Goal: Task Accomplishment & Management: Use online tool/utility

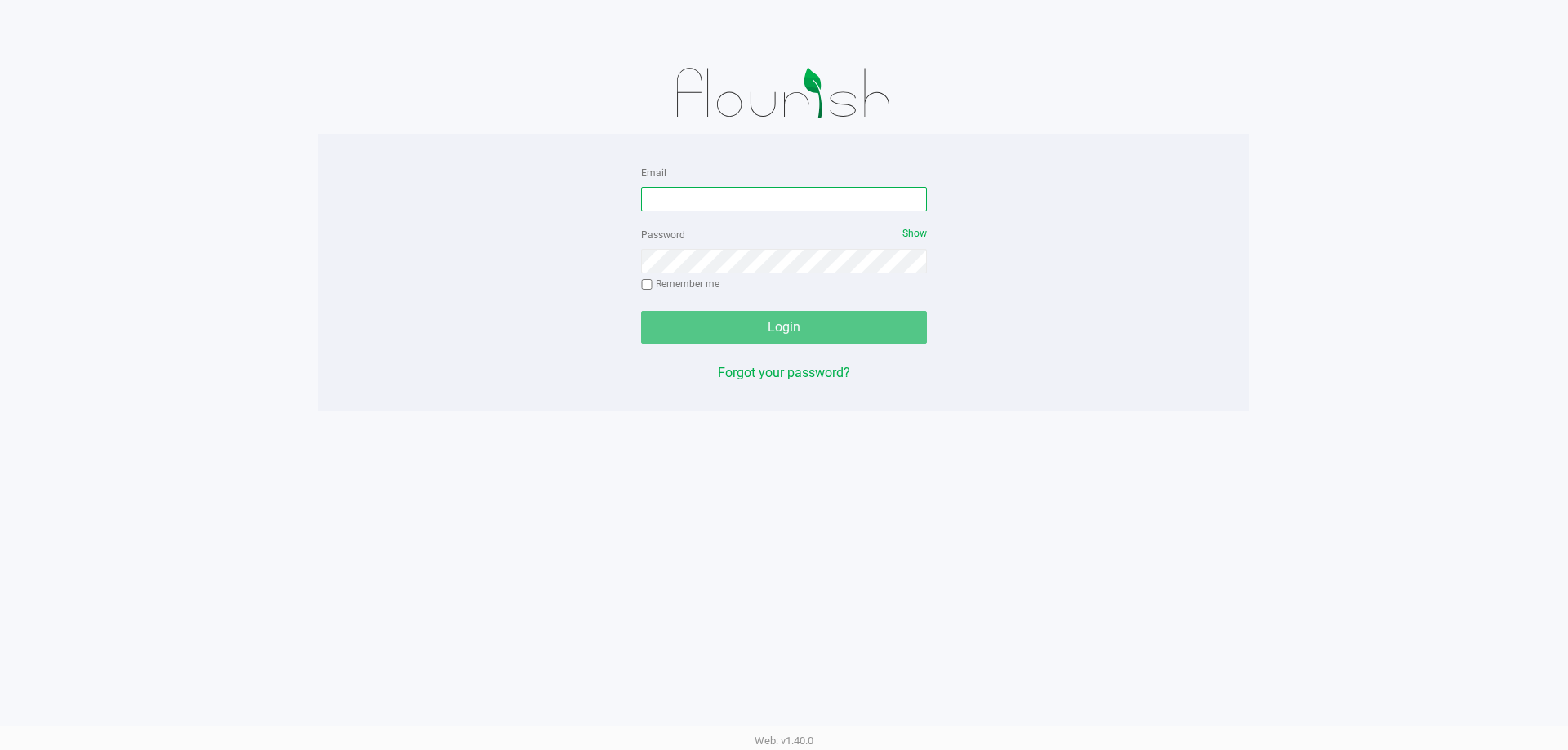
click at [901, 204] on input "Email" at bounding box center [784, 198] width 286 height 24
type input "[EMAIL_ADDRESS][DOMAIN_NAME]"
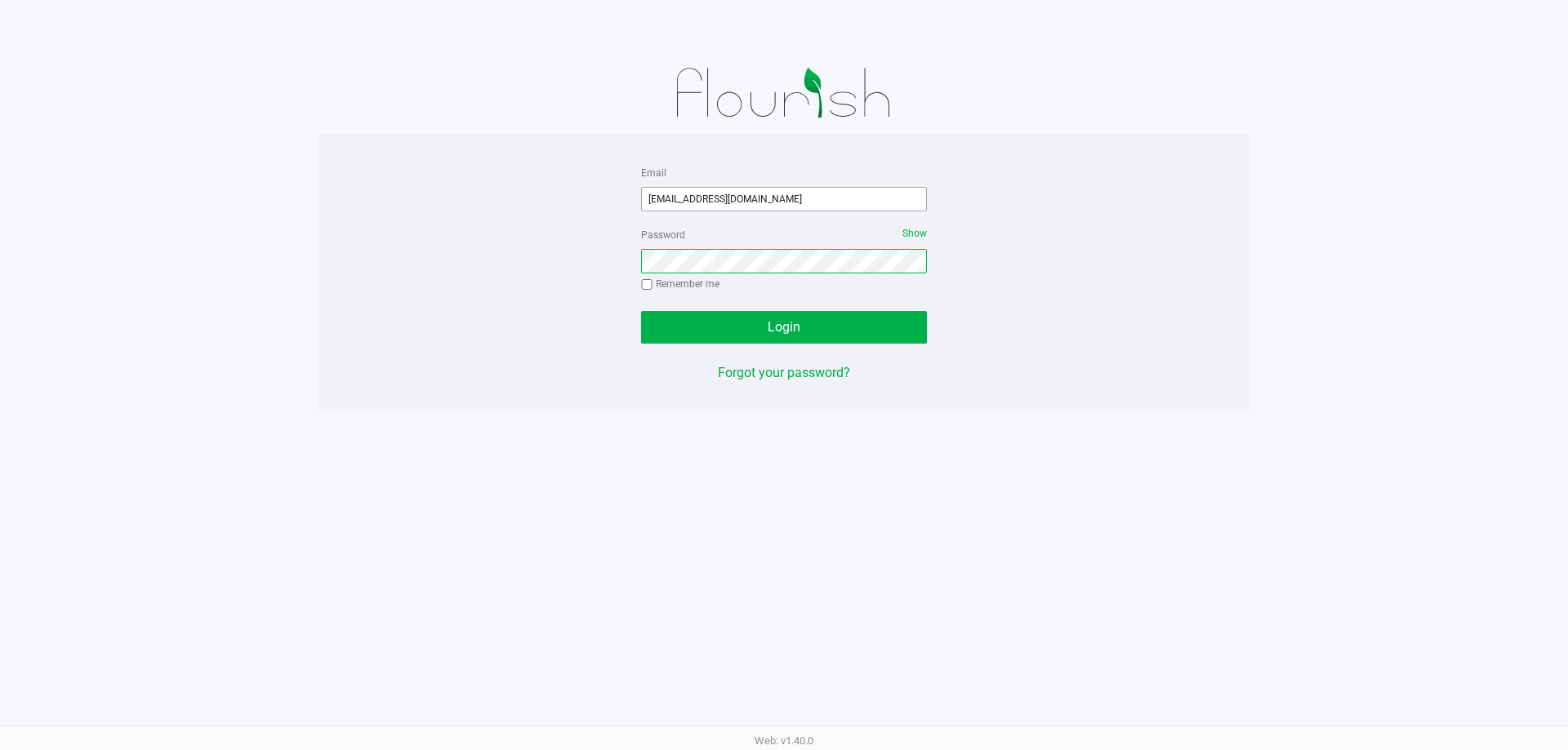
click at [641, 311] on button "Login" at bounding box center [784, 328] width 286 height 33
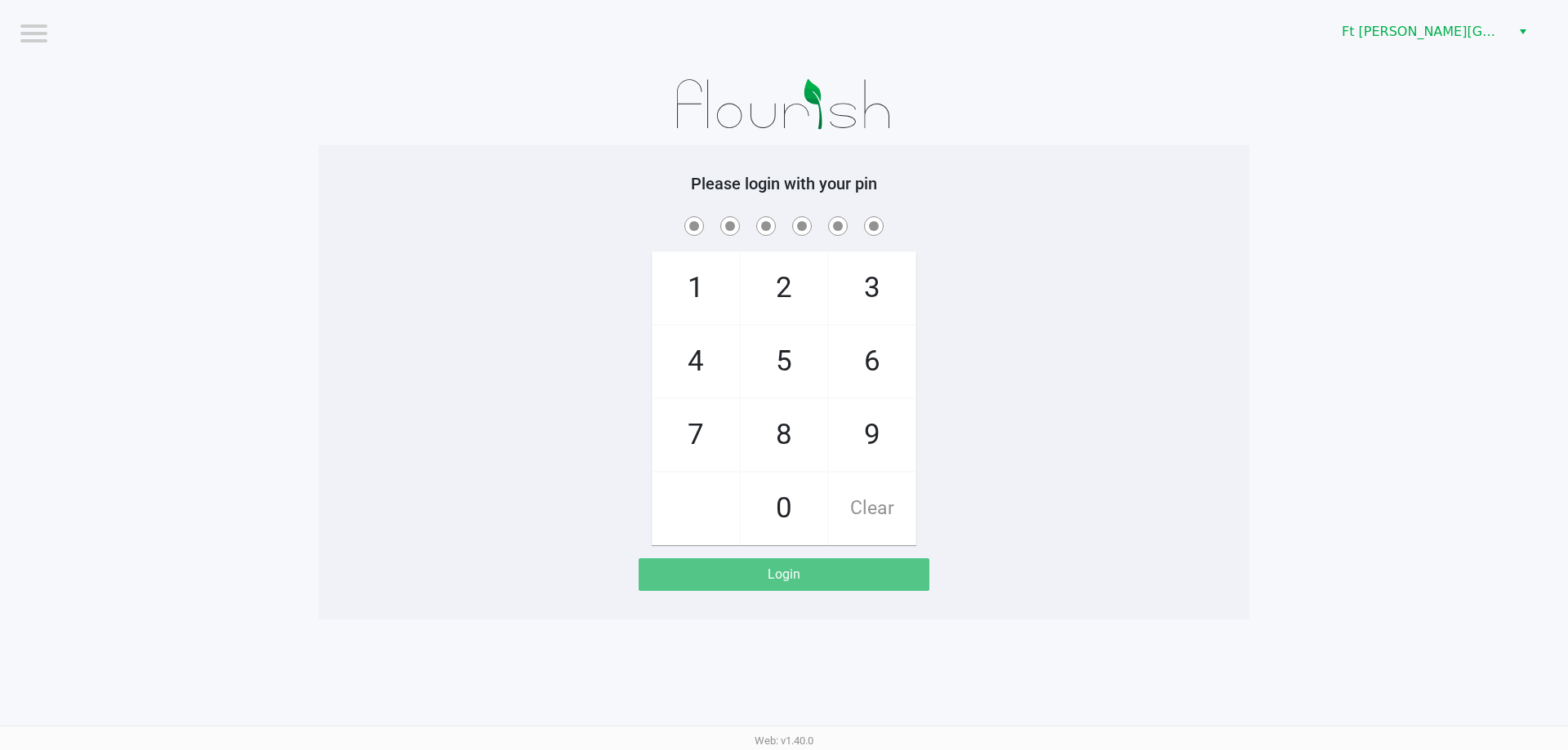
click at [708, 455] on span "7" at bounding box center [696, 435] width 87 height 72
checkbox input "true"
click at [708, 455] on span "7" at bounding box center [696, 435] width 87 height 72
checkbox input "true"
click at [882, 361] on span "6" at bounding box center [872, 361] width 87 height 72
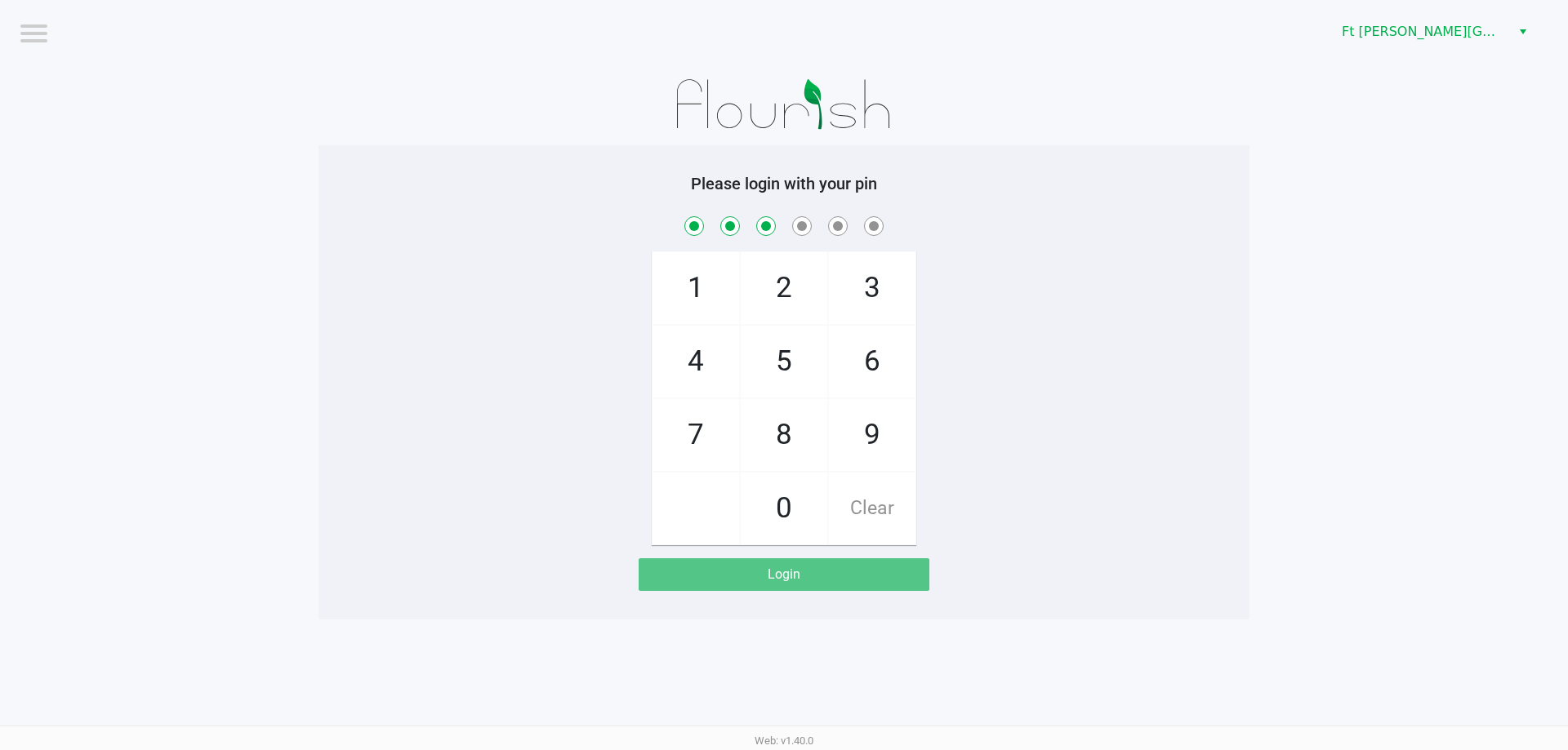
checkbox input "true"
click at [783, 430] on span "8" at bounding box center [784, 435] width 87 height 72
checkbox input "true"
click at [783, 430] on span "8" at bounding box center [784, 435] width 87 height 72
checkbox input "true"
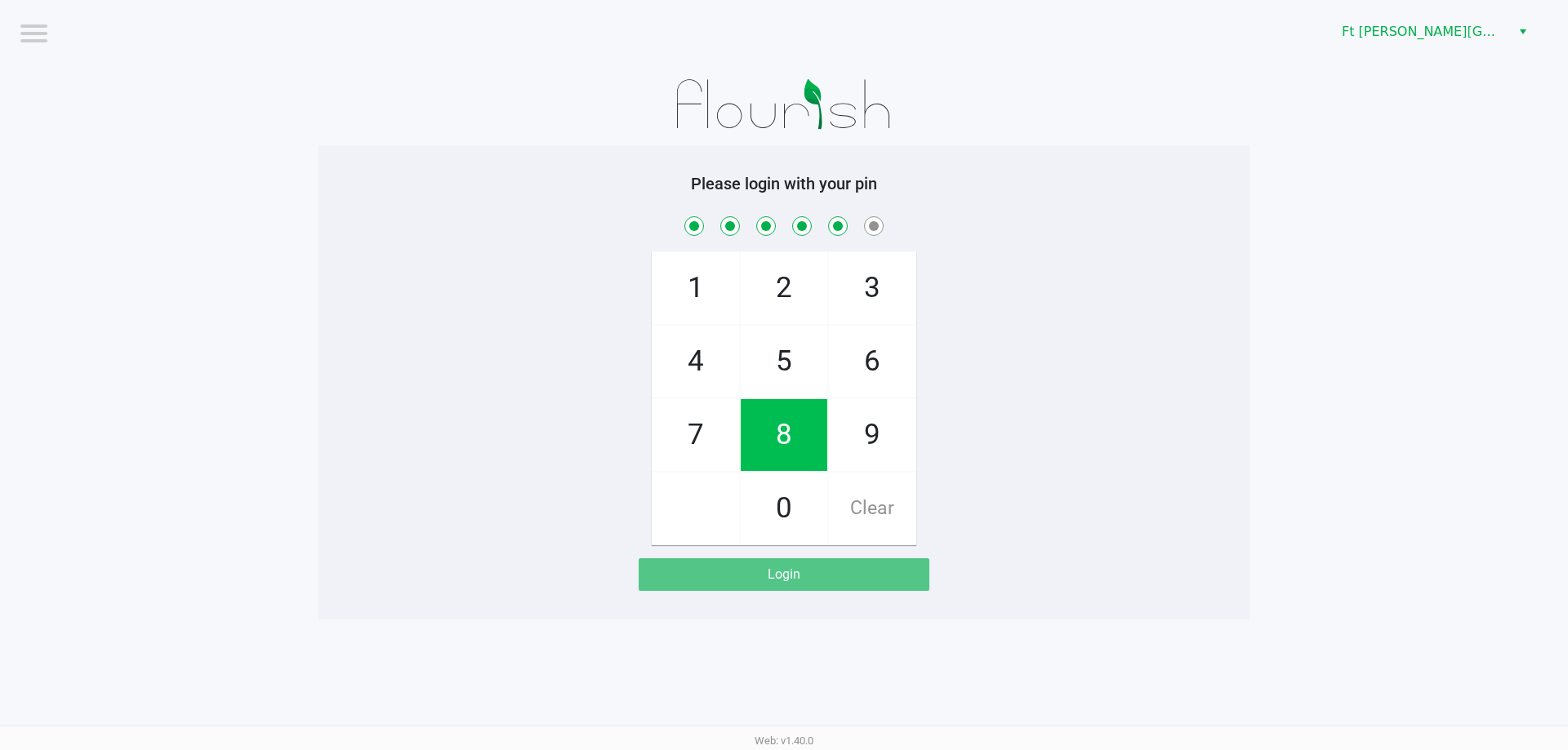
click at [703, 438] on span "7" at bounding box center [696, 435] width 87 height 72
checkbox input "true"
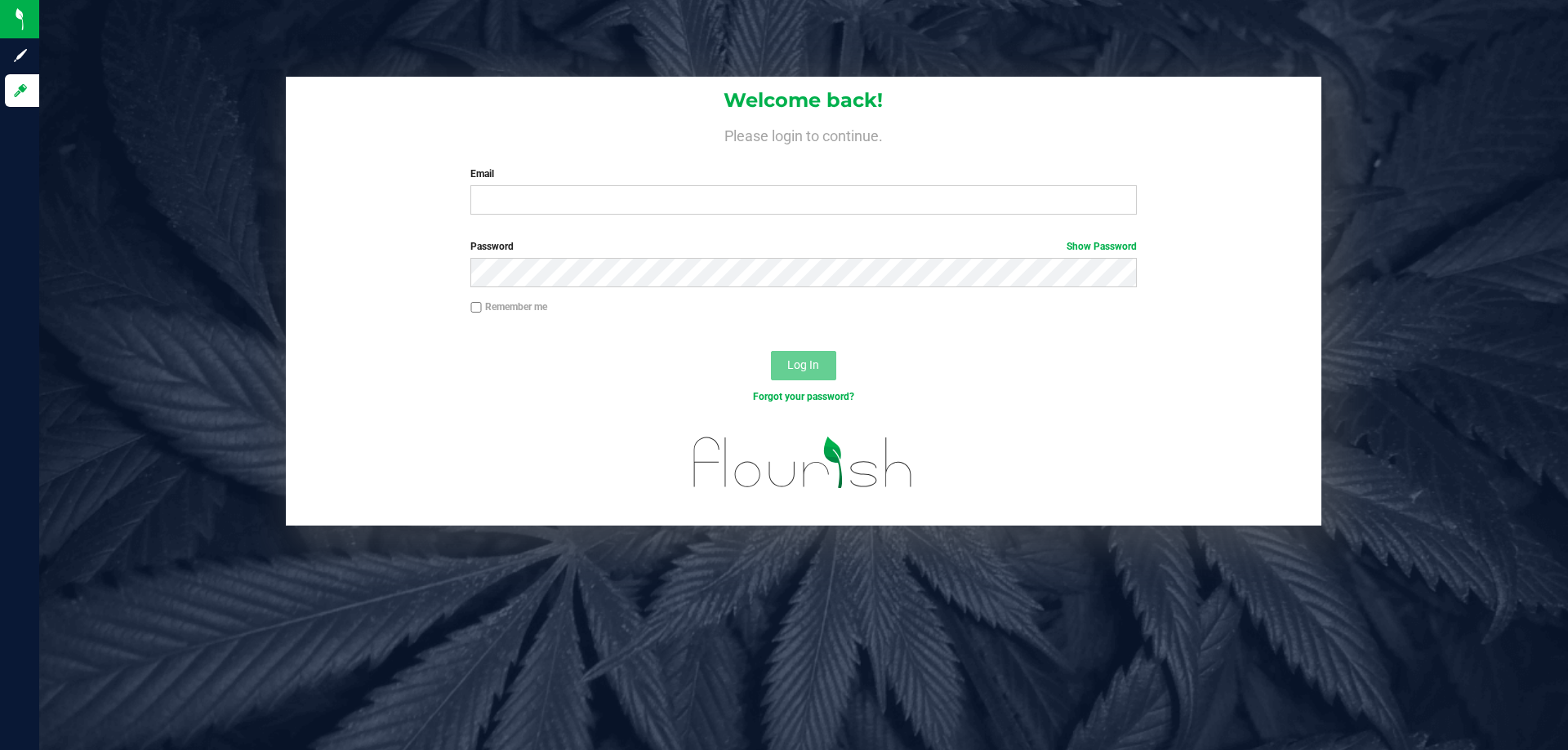
drag, startPoint x: 595, startPoint y: 183, endPoint x: 622, endPoint y: 186, distance: 27.2
click at [597, 185] on div "Email Required Please format your email correctly." at bounding box center [803, 190] width 690 height 48
drag, startPoint x: 599, startPoint y: 205, endPoint x: 654, endPoint y: 231, distance: 60.8
click at [602, 206] on input "Email" at bounding box center [803, 200] width 665 height 29
type input "keckerty@liveparallel.com"
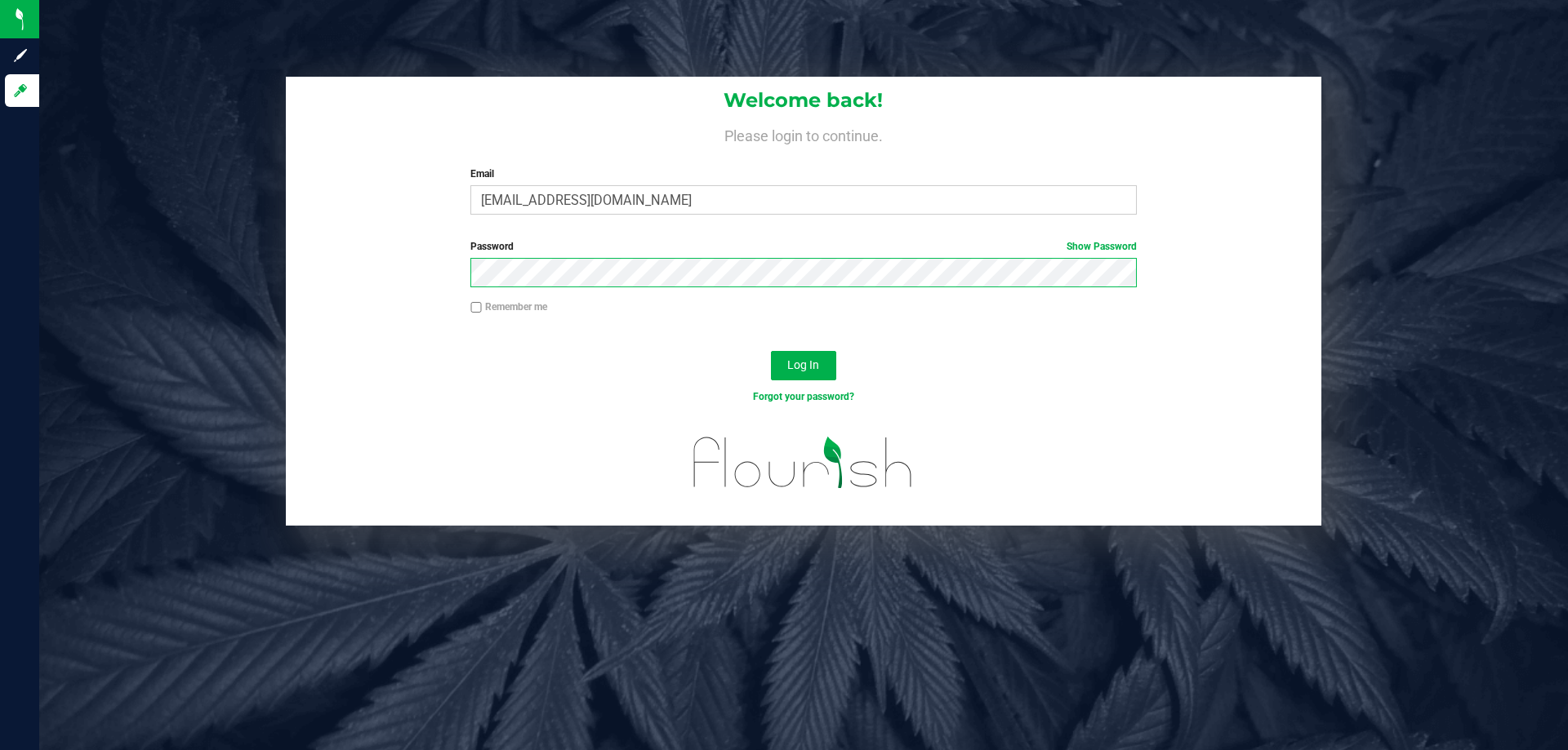
click at [770, 351] on button "Log In" at bounding box center [803, 365] width 66 height 29
